Goal: Task Accomplishment & Management: Use online tool/utility

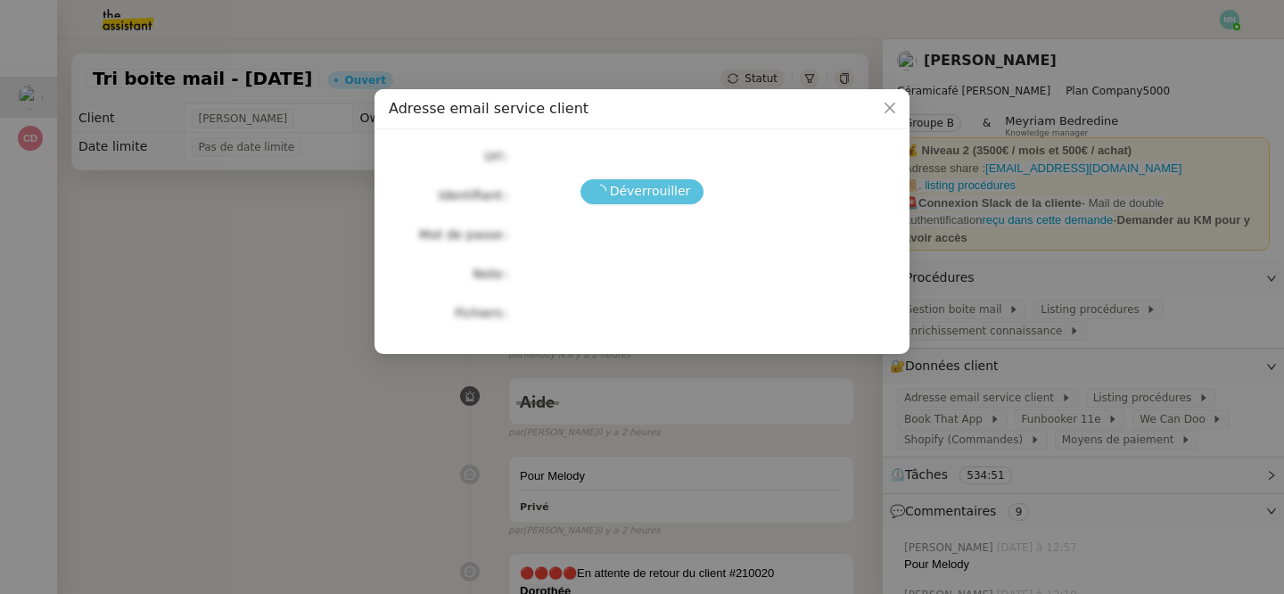
scroll to position [226, 0]
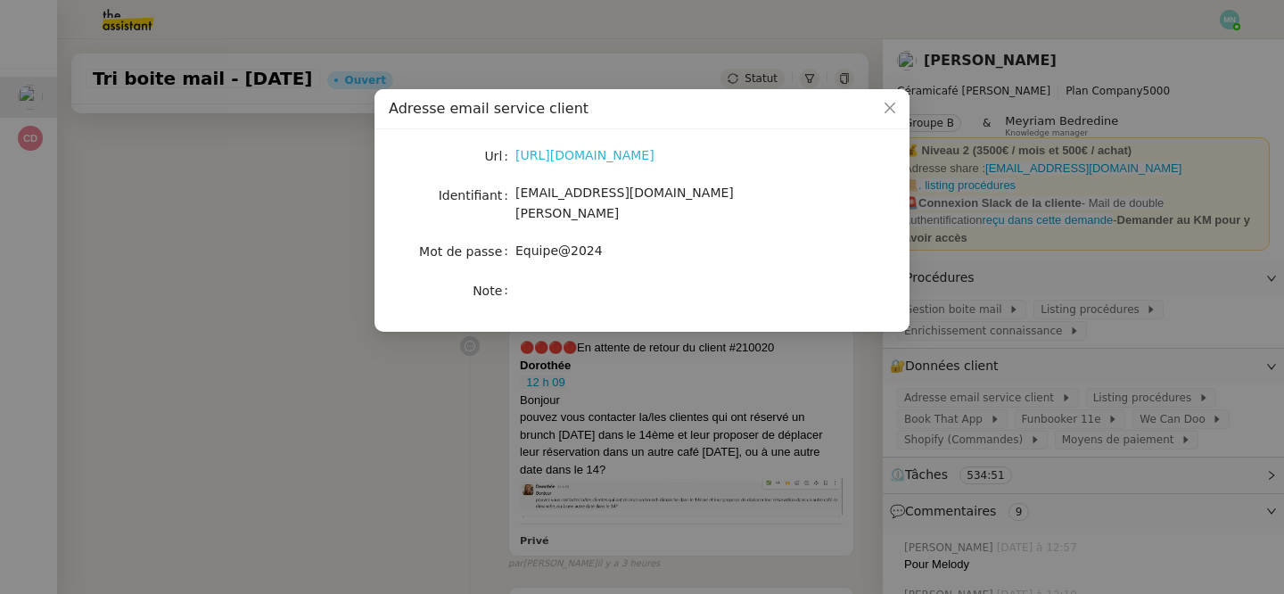
click at [606, 155] on link "[URL][DOMAIN_NAME]" at bounding box center [585, 155] width 139 height 14
click at [520, 380] on nz-modal-container "Adresse email service client Url [URL][DOMAIN_NAME] Identifiant [EMAIL_ADDRESS]…" at bounding box center [642, 297] width 1284 height 594
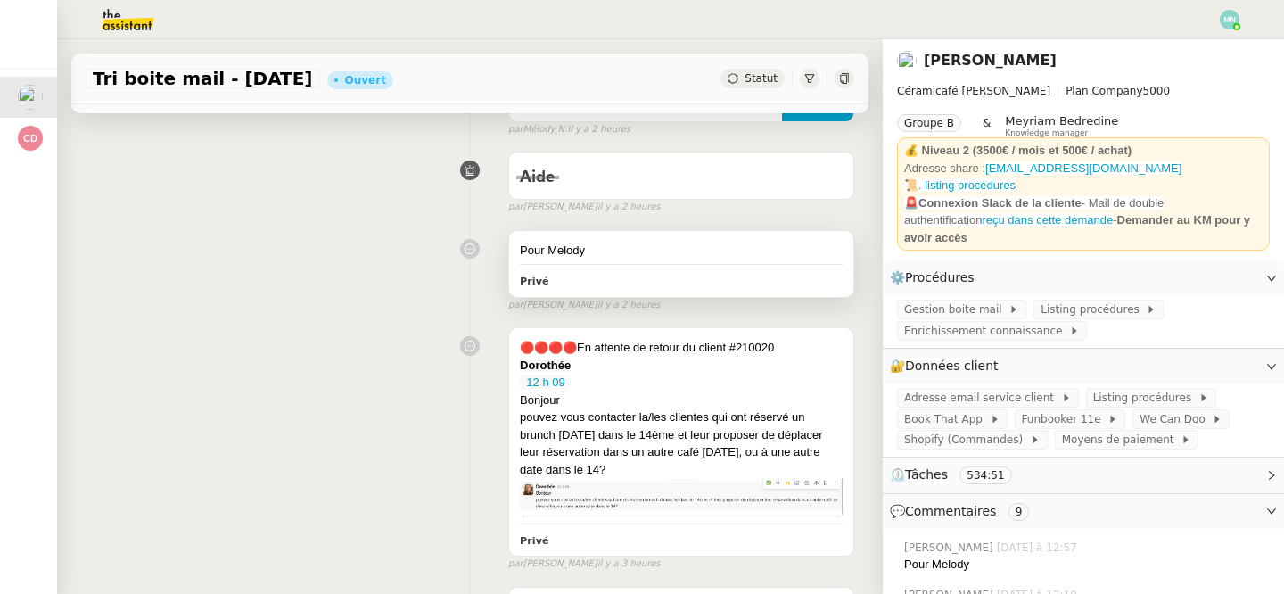
scroll to position [0, 0]
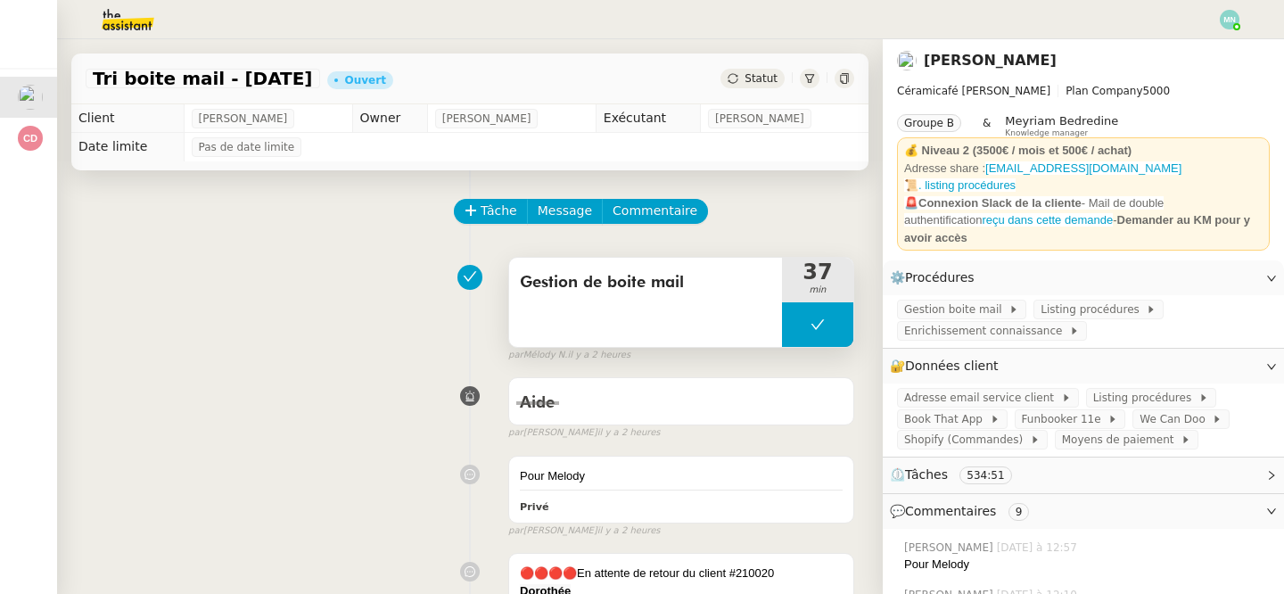
click at [801, 325] on button at bounding box center [817, 324] width 71 height 45
click at [801, 325] on icon at bounding box center [800, 324] width 6 height 10
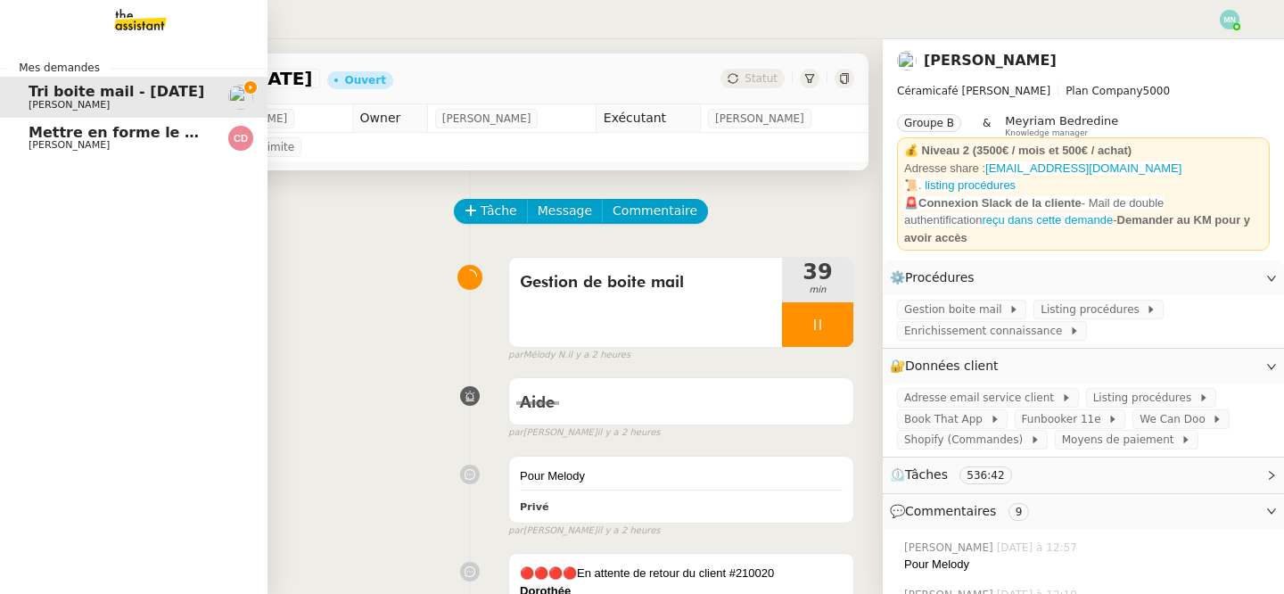
click at [30, 144] on span "[PERSON_NAME]" at bounding box center [69, 145] width 81 height 12
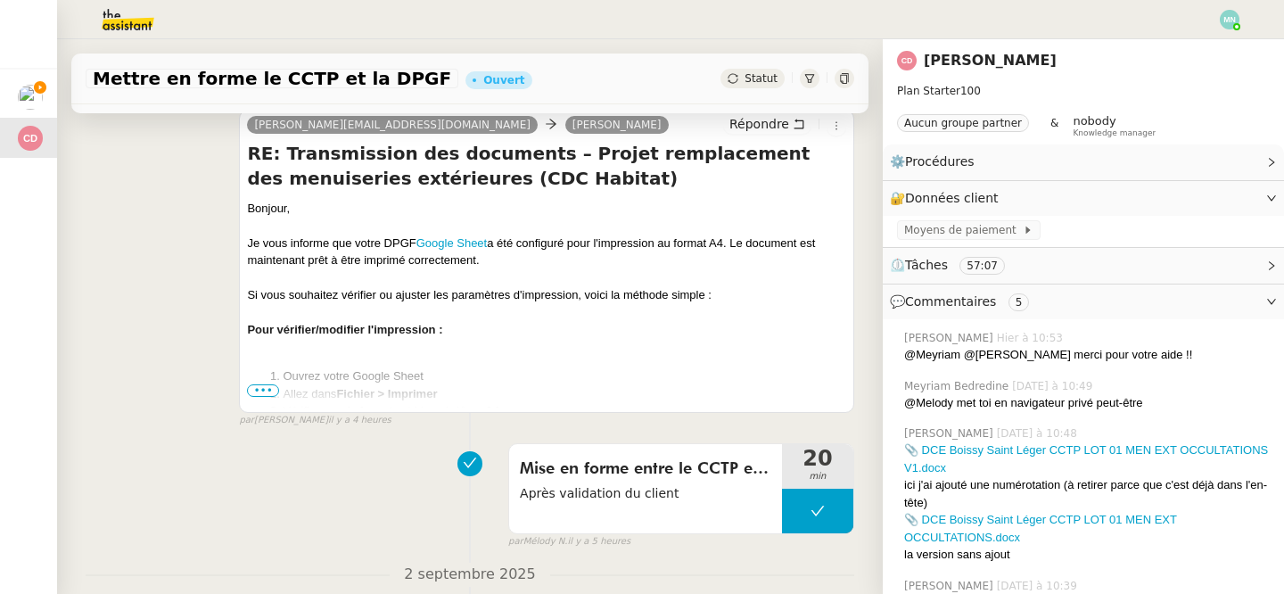
scroll to position [854, 0]
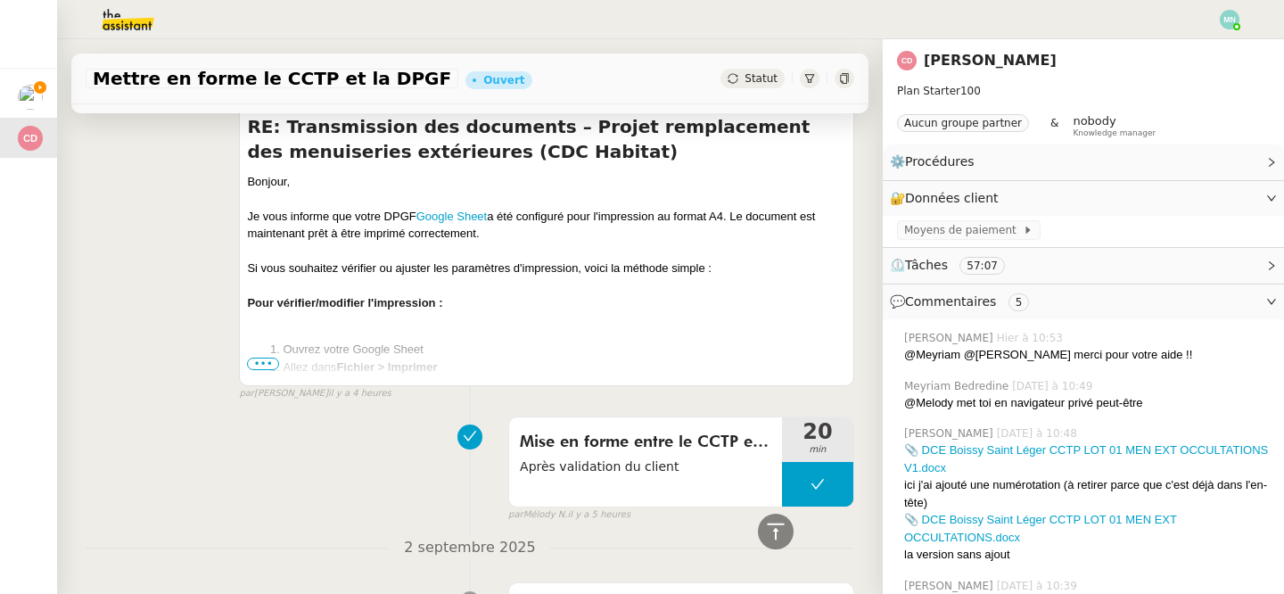
click at [266, 371] on ol "Ouvrez votre Google Sheet Allez dans Fichier > Imprimer Vérifiez que le format …" at bounding box center [546, 384] width 599 height 87
click at [263, 365] on span "•••" at bounding box center [263, 364] width 32 height 12
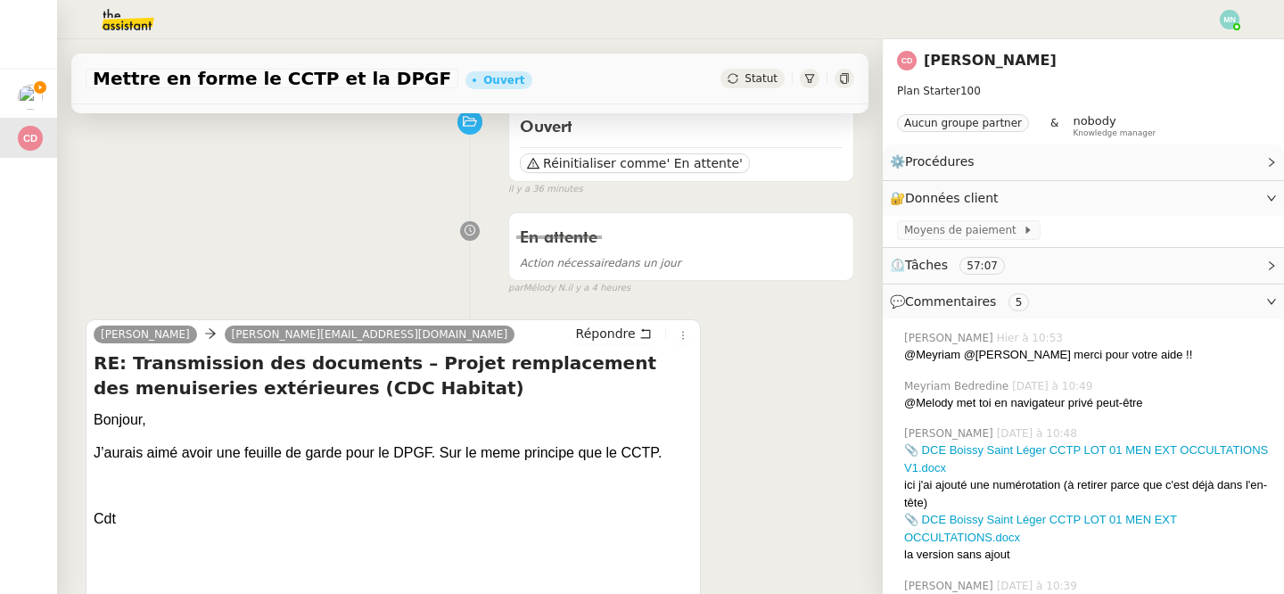
scroll to position [0, 0]
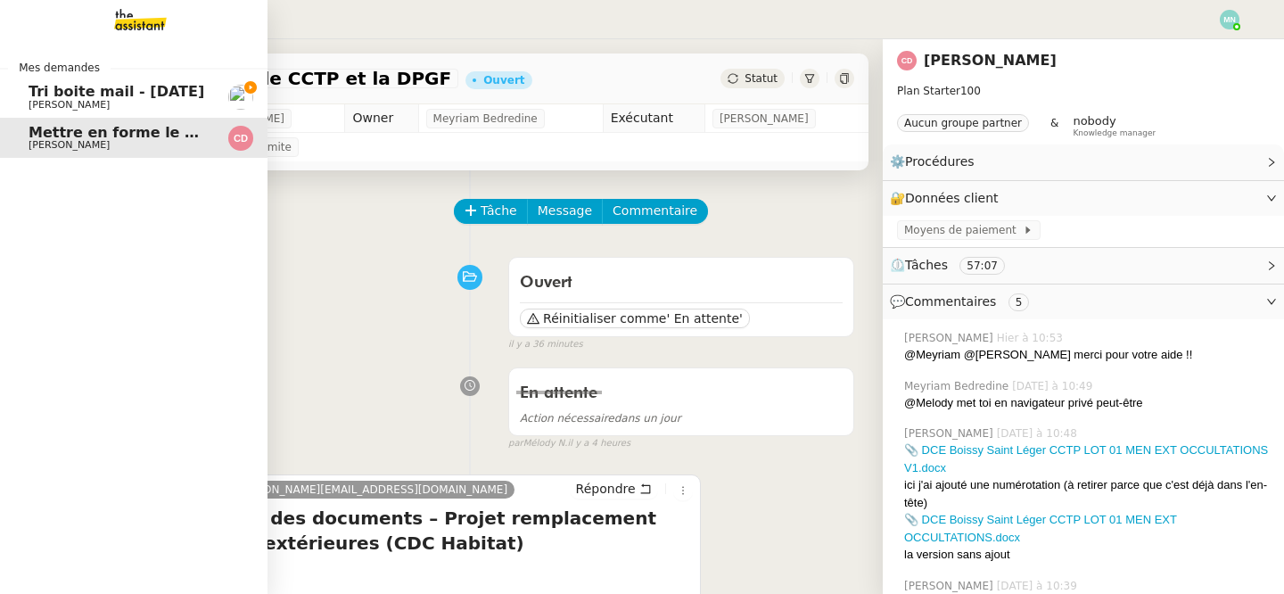
click at [58, 92] on span "Tri boite mail - [DATE]" at bounding box center [117, 91] width 176 height 17
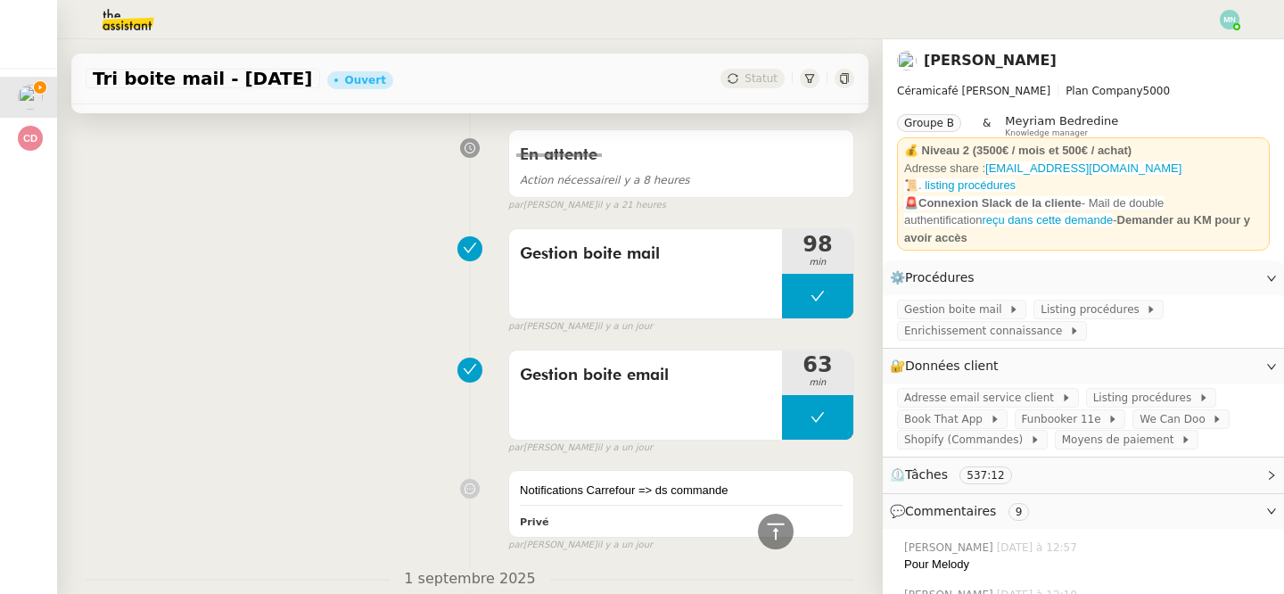
scroll to position [661, 0]
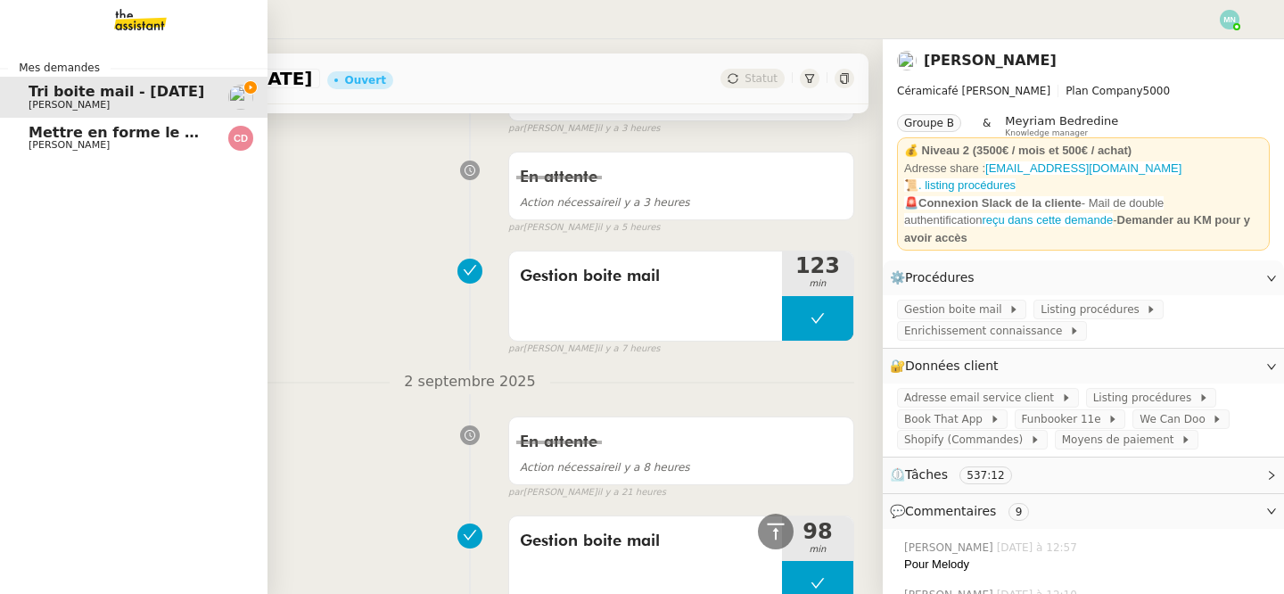
click at [42, 138] on span "Mettre en forme le CCTP et la DPGF" at bounding box center [172, 132] width 287 height 17
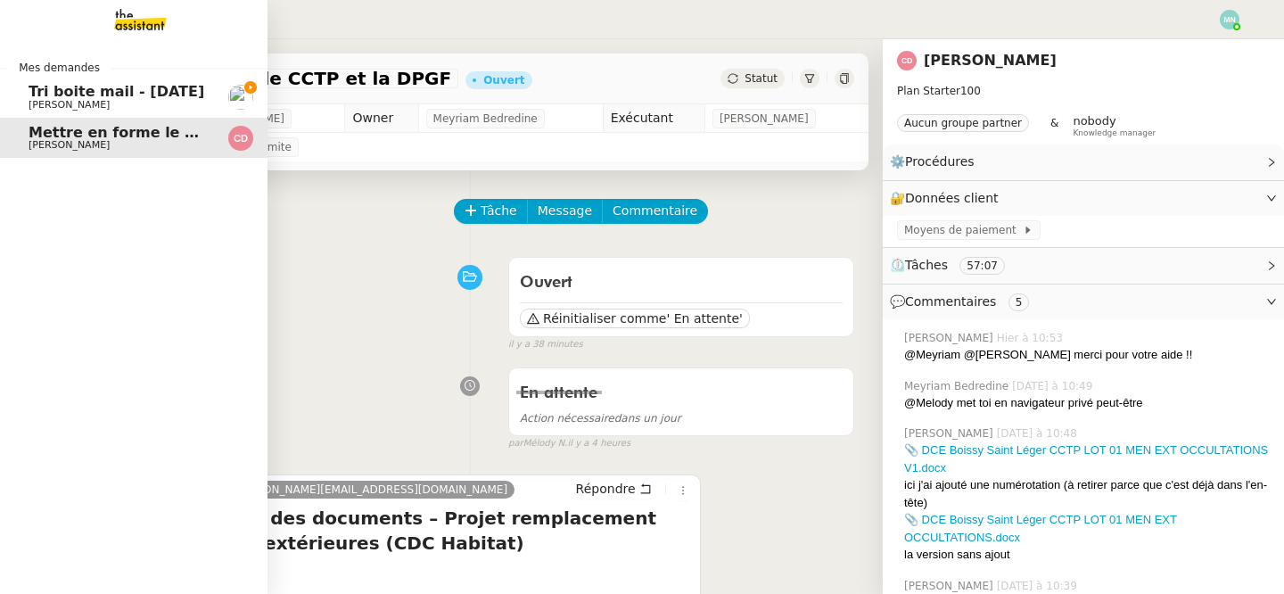
click at [50, 92] on span "Tri boite mail - [DATE]" at bounding box center [117, 91] width 176 height 17
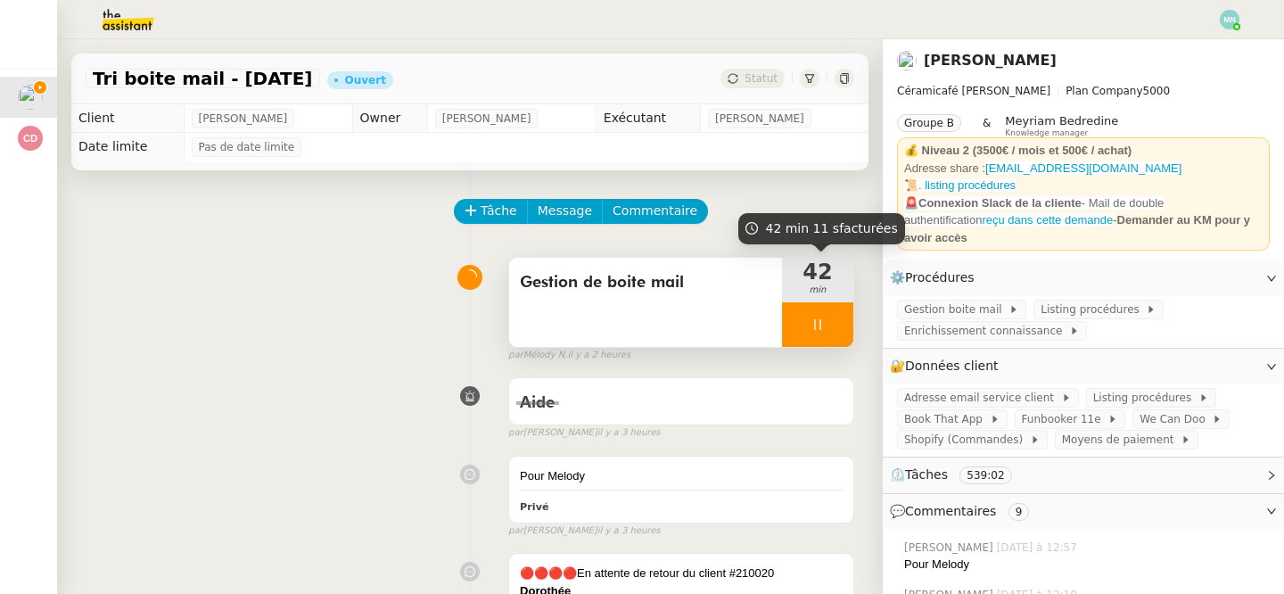
click at [803, 316] on div at bounding box center [817, 324] width 71 height 45
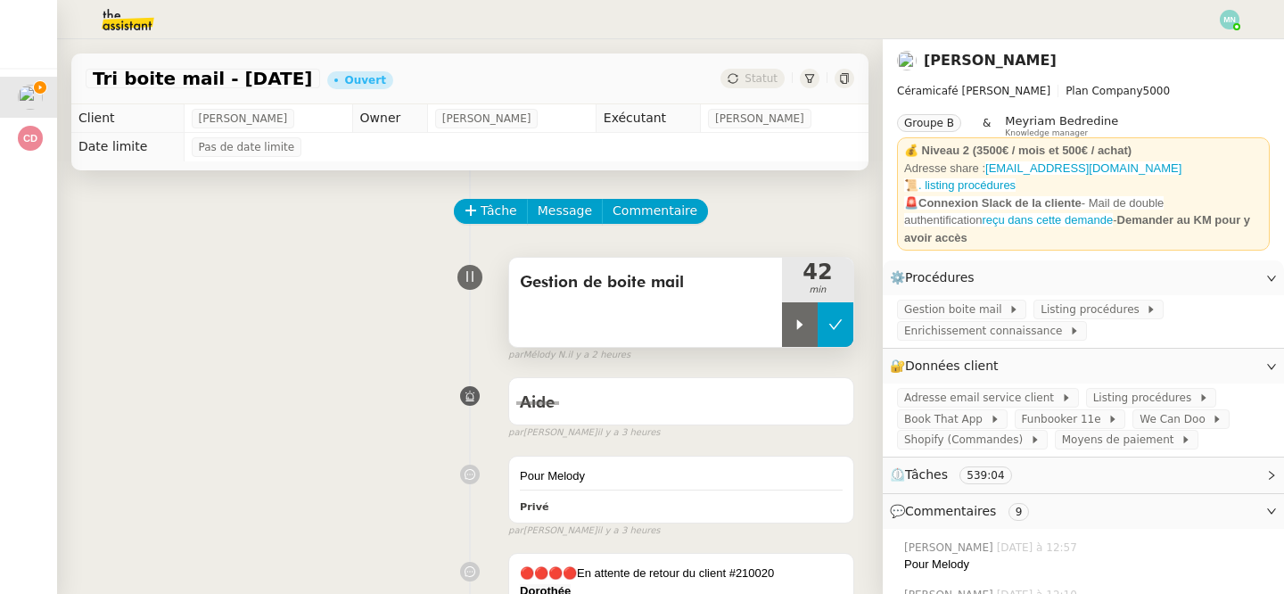
click at [837, 318] on icon at bounding box center [836, 325] width 14 height 14
click at [801, 325] on button at bounding box center [817, 324] width 71 height 45
click at [801, 325] on icon at bounding box center [800, 324] width 6 height 10
click at [806, 332] on div at bounding box center [817, 324] width 71 height 45
click at [837, 330] on icon at bounding box center [836, 325] width 14 height 14
